Goal: Transaction & Acquisition: Purchase product/service

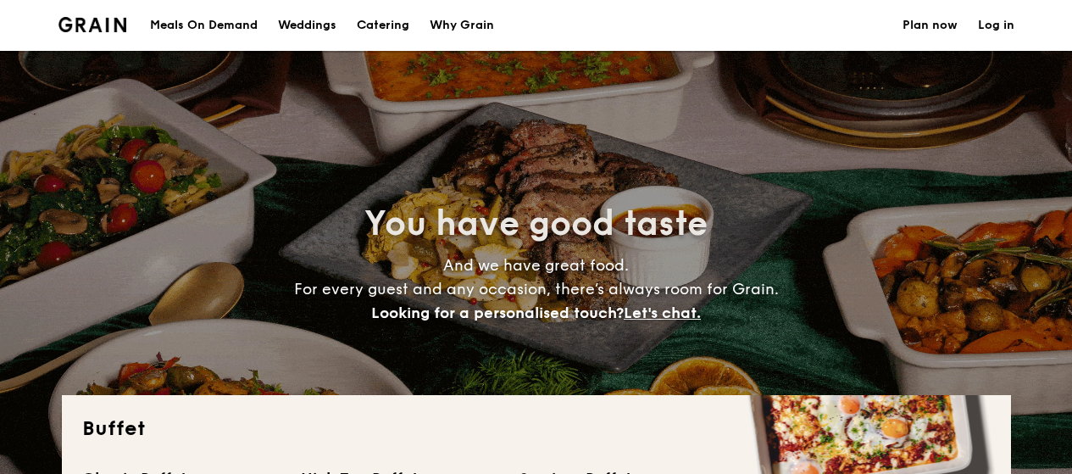
select select
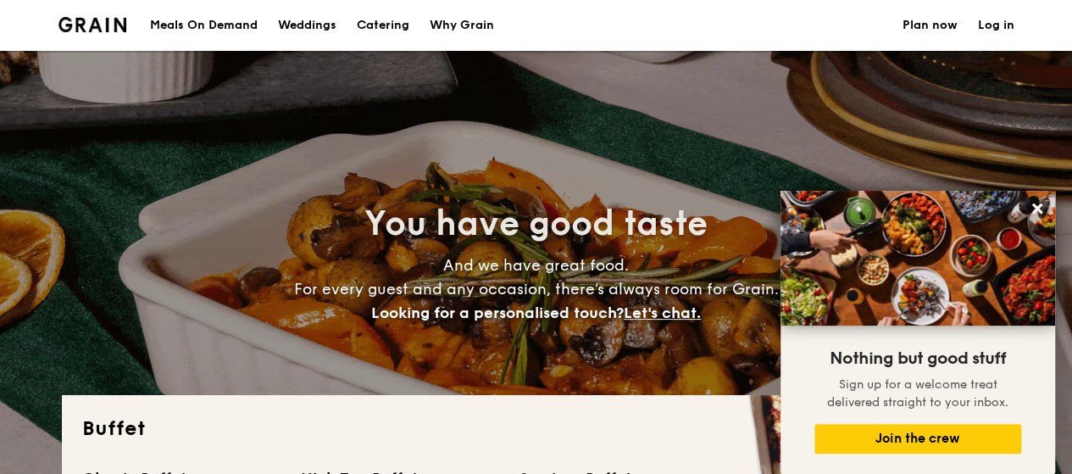
drag, startPoint x: 1078, startPoint y: 58, endPoint x: 1084, endPoint y: 35, distance: 24.5
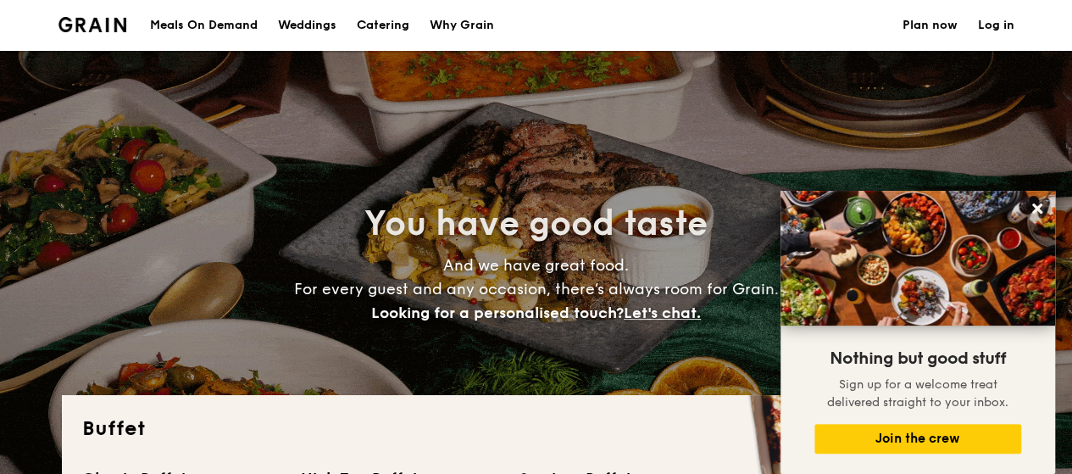
click at [196, 26] on div "Meals On Demand" at bounding box center [204, 25] width 108 height 51
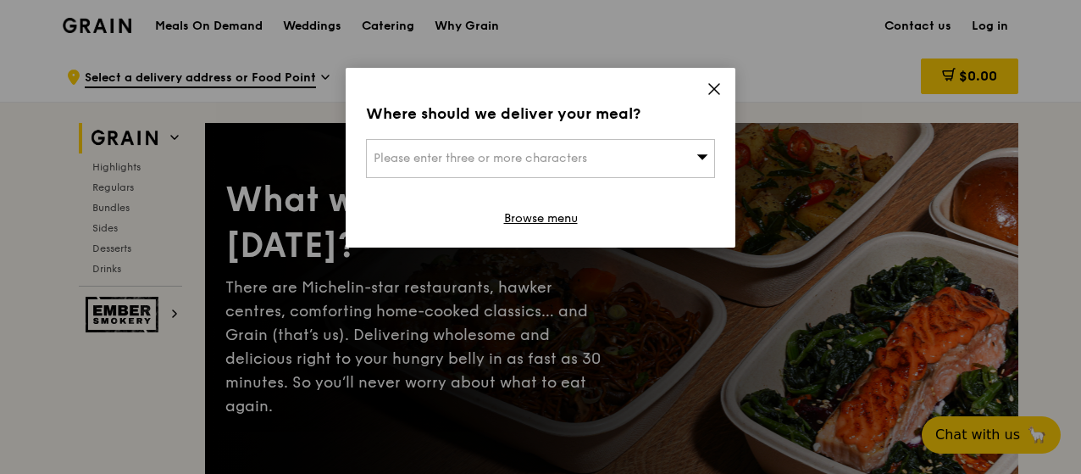
click at [625, 142] on div "Please enter three or more characters" at bounding box center [540, 158] width 349 height 39
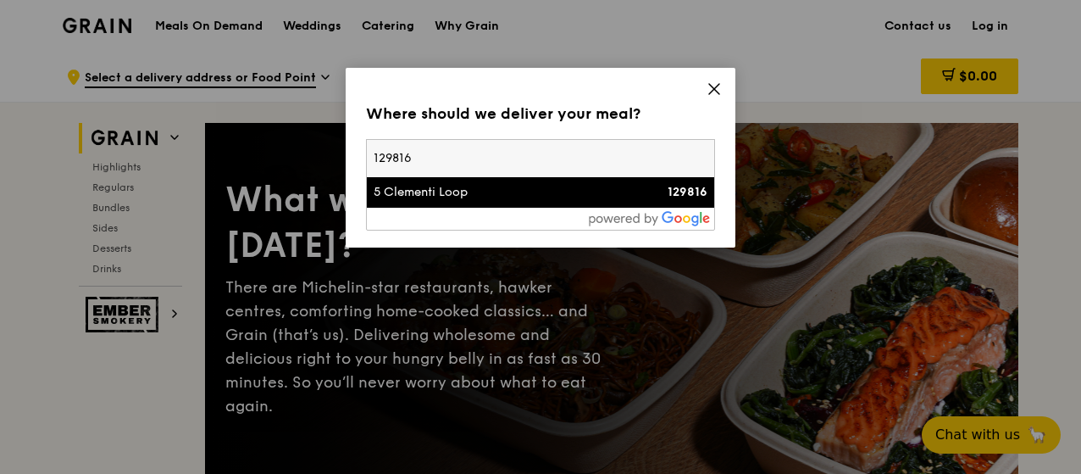
type input "129816"
click at [514, 209] on div at bounding box center [540, 219] width 347 height 22
click at [452, 187] on div "5 Clementi Loop" at bounding box center [499, 192] width 251 height 17
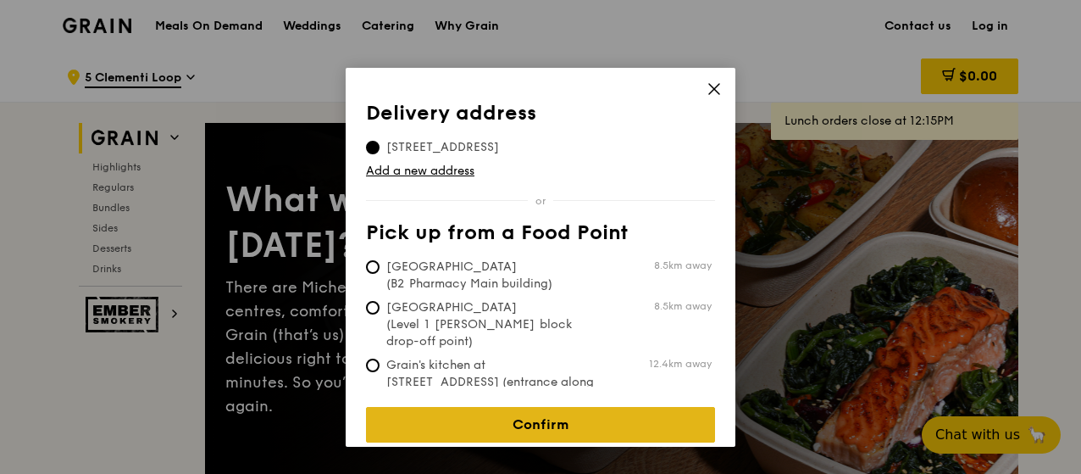
click at [570, 407] on link "Confirm" at bounding box center [540, 425] width 349 height 36
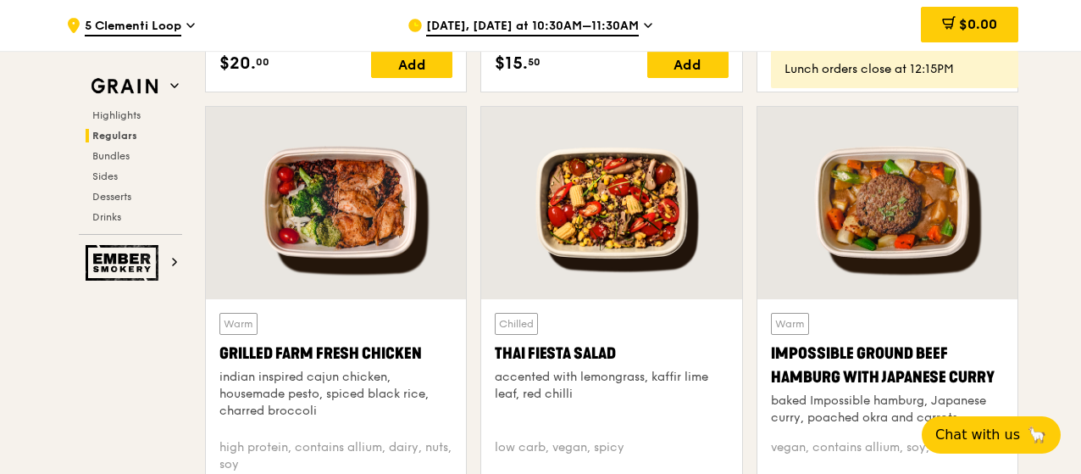
scroll to position [1508, 0]
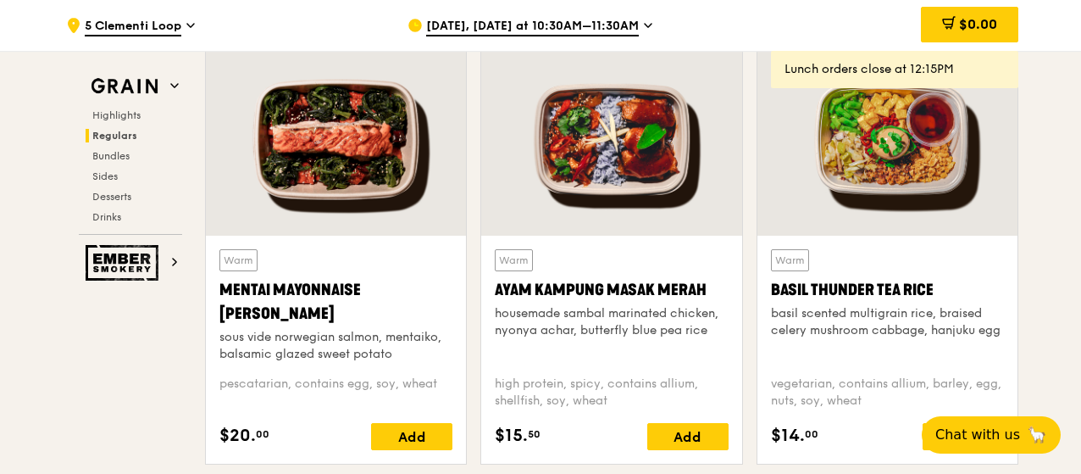
click at [637, 21] on div "[DATE], [DATE] at 10:30AM–11:30AM" at bounding box center [565, 25] width 314 height 51
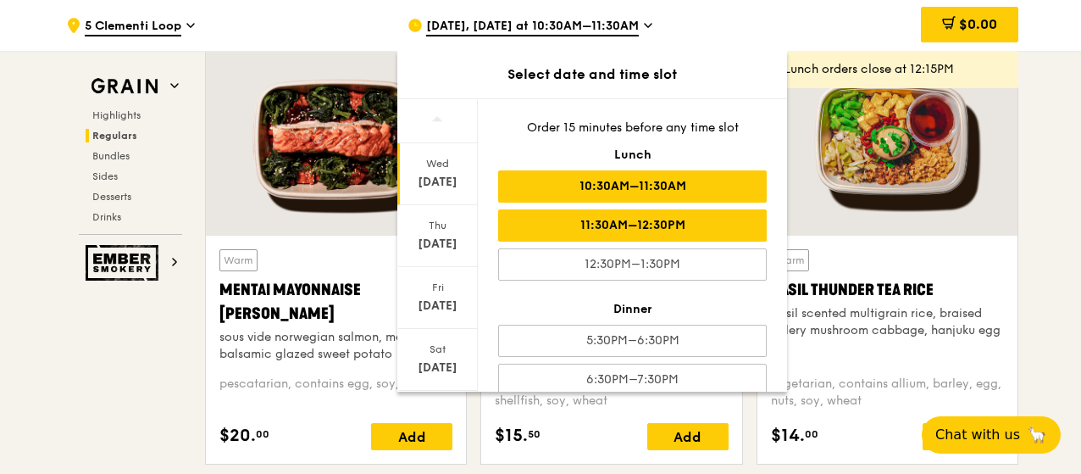
click at [605, 214] on div "11:30AM–12:30PM" at bounding box center [632, 225] width 269 height 32
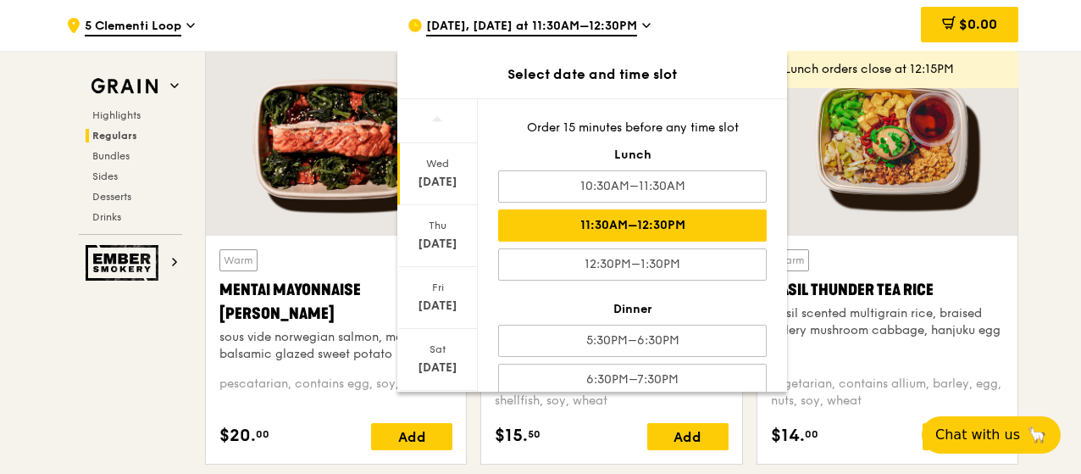
click at [685, 222] on div "11:30AM–12:30PM" at bounding box center [632, 225] width 269 height 32
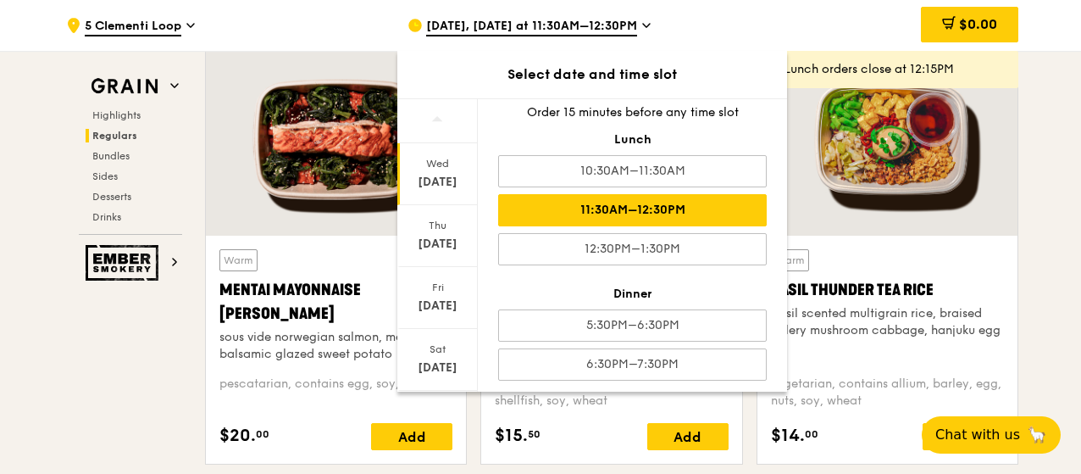
scroll to position [21, 0]
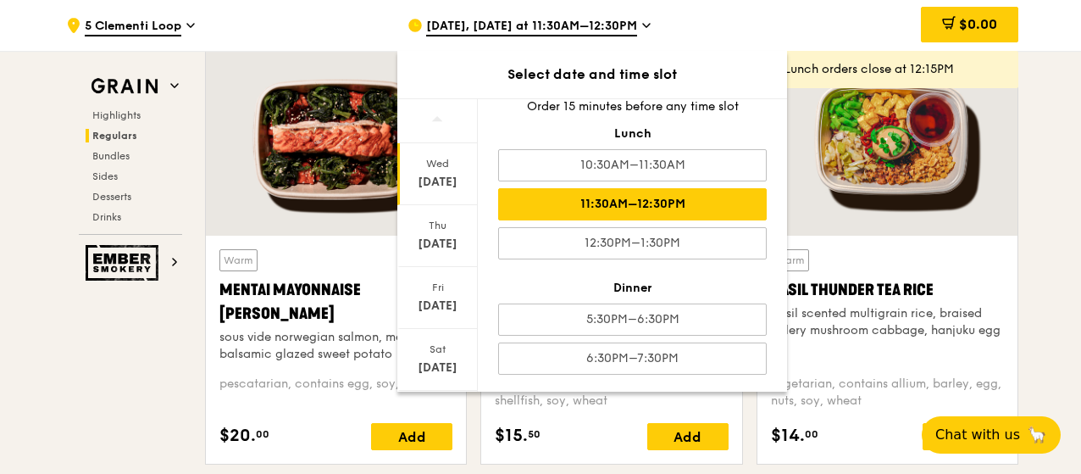
click at [664, 206] on div "11:30AM–12:30PM" at bounding box center [632, 204] width 269 height 32
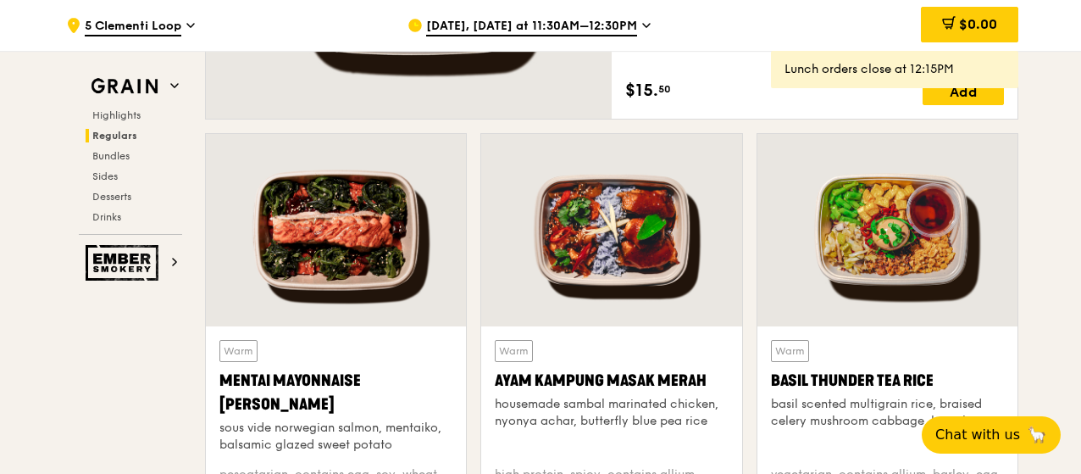
scroll to position [1308, 0]
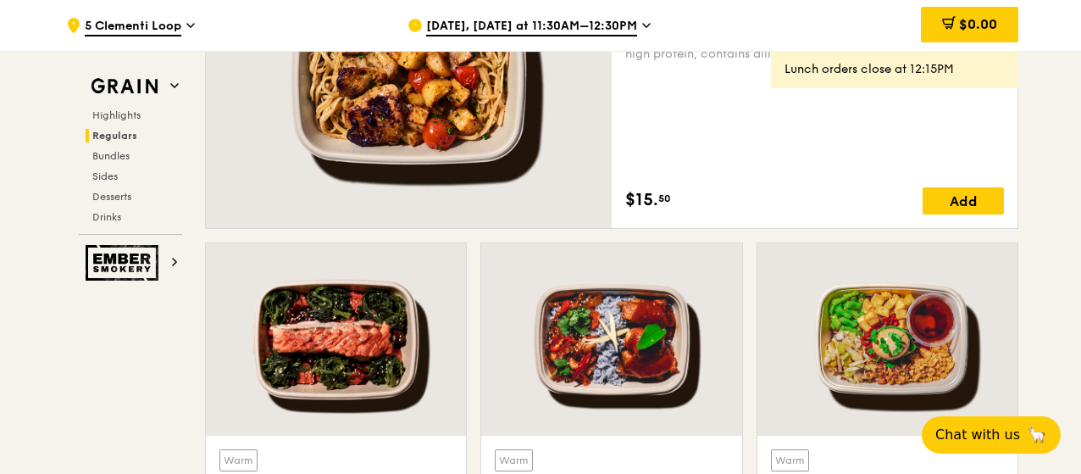
click at [114, 130] on span "Regulars" at bounding box center [114, 136] width 45 height 12
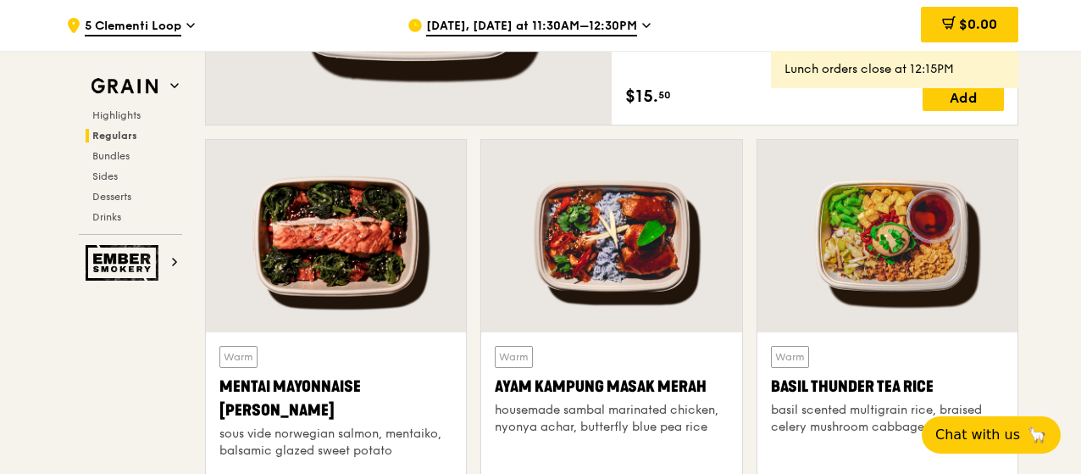
scroll to position [1435, 0]
